Goal: Task Accomplishment & Management: Complete application form

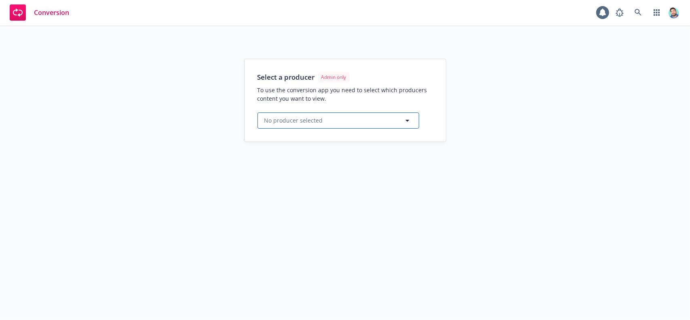
click at [368, 117] on button "No producer selected" at bounding box center [338, 120] width 162 height 16
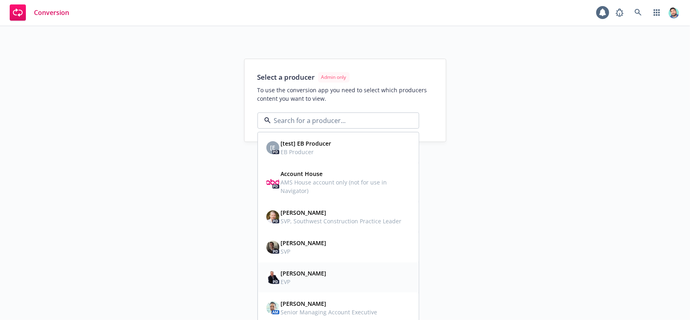
click at [338, 278] on div "PD [PERSON_NAME] EVP" at bounding box center [338, 277] width 150 height 20
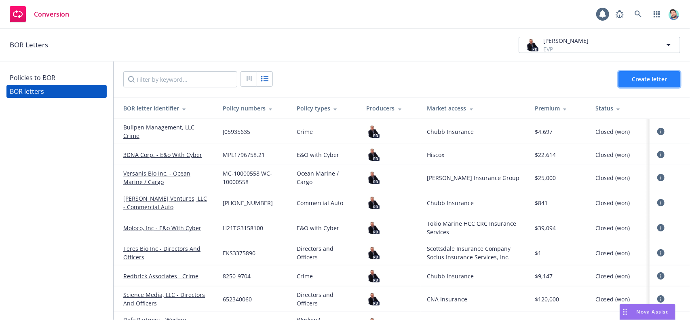
click at [632, 76] on span "Create letter" at bounding box center [649, 79] width 35 height 8
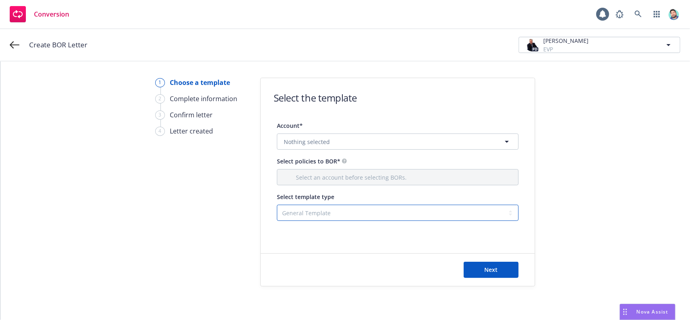
click at [378, 211] on select "No template selected General Template Blanket Template" at bounding box center [398, 213] width 242 height 16
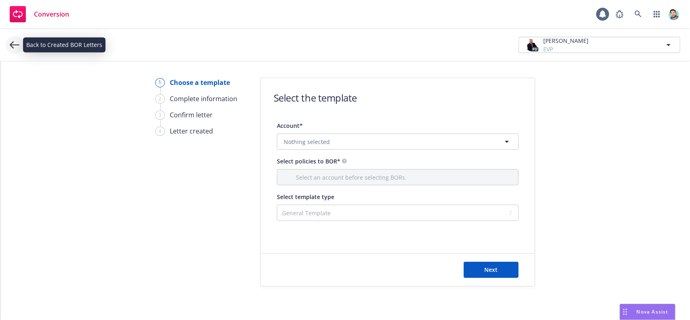
click at [14, 45] on icon at bounding box center [15, 44] width 10 height 7
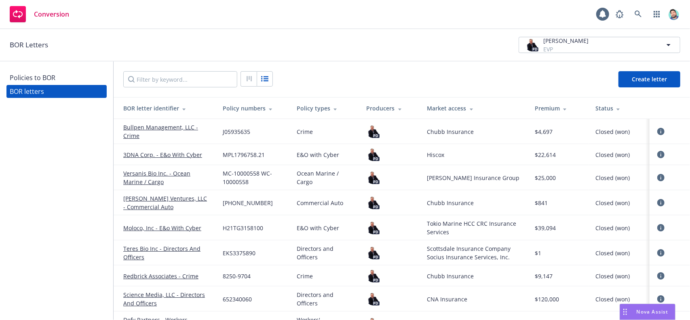
click at [45, 78] on div "Policies to BOR" at bounding box center [33, 77] width 46 height 13
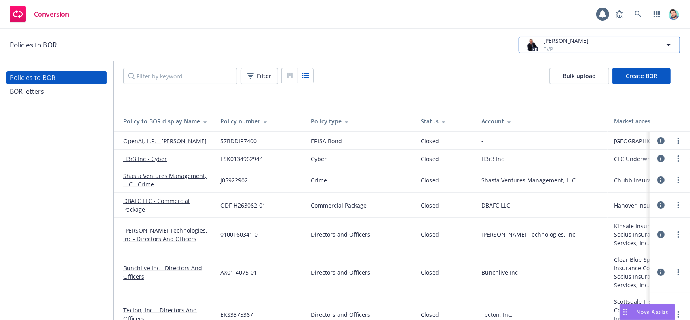
click at [666, 45] on icon "button" at bounding box center [669, 45] width 10 height 10
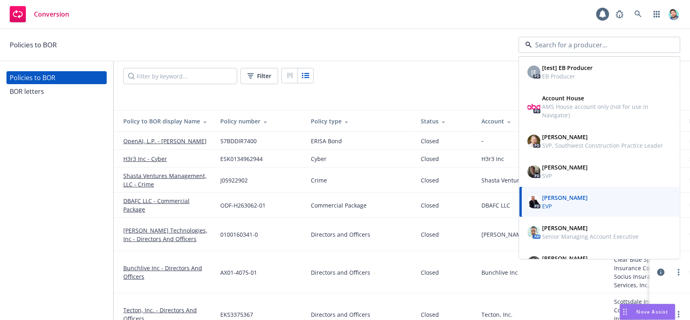
click at [667, 45] on div at bounding box center [600, 45] width 162 height 16
click at [391, 57] on div "Policies to BOR [E PD [test] EB Producer EB Producer PD Account House AMS House…" at bounding box center [345, 45] width 690 height 32
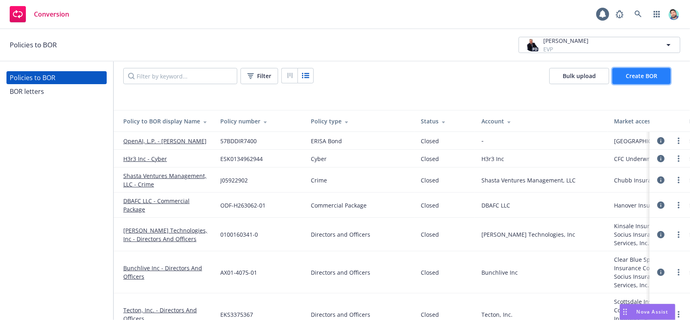
click at [631, 78] on span "Create BOR" at bounding box center [642, 76] width 32 height 8
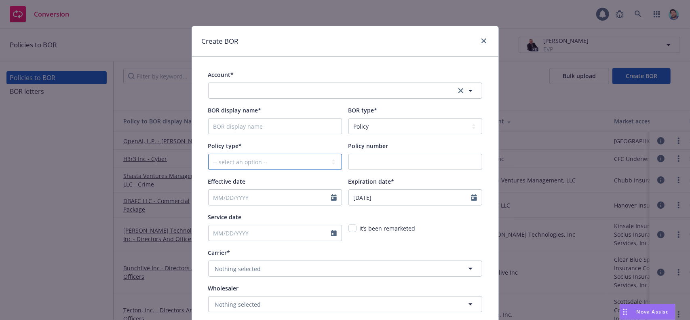
click at [305, 162] on select "-- select an option -- Act of Workplace Violence / Stalking Threat Agriculture …" at bounding box center [275, 162] width 134 height 16
click at [479, 43] on link "close" at bounding box center [484, 41] width 10 height 10
